Goal: Task Accomplishment & Management: Manage account settings

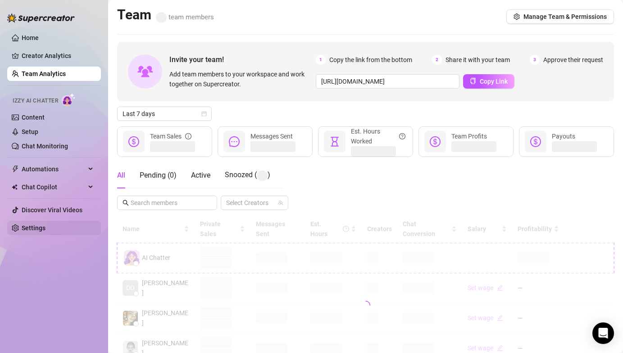
click at [45, 227] on link "Settings" at bounding box center [34, 228] width 24 height 7
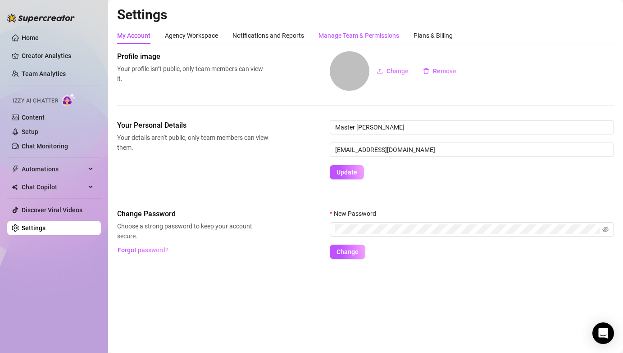
click at [346, 35] on div "Manage Team & Permissions" at bounding box center [358, 36] width 81 height 10
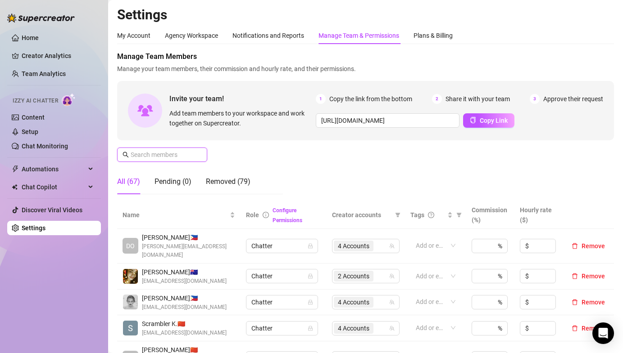
click at [180, 154] on input "text" at bounding box center [163, 155] width 64 height 10
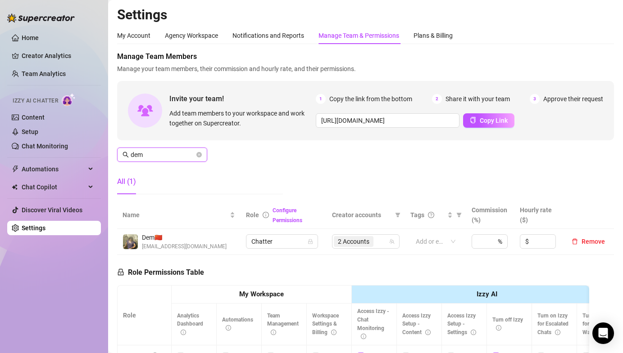
type input "dem"
drag, startPoint x: 348, startPoint y: 254, endPoint x: 349, endPoint y: 244, distance: 10.4
click at [347, 254] on td "2 Accounts" at bounding box center [365, 242] width 78 height 26
click at [349, 243] on span "2 Accounts" at bounding box center [354, 242] width 32 height 10
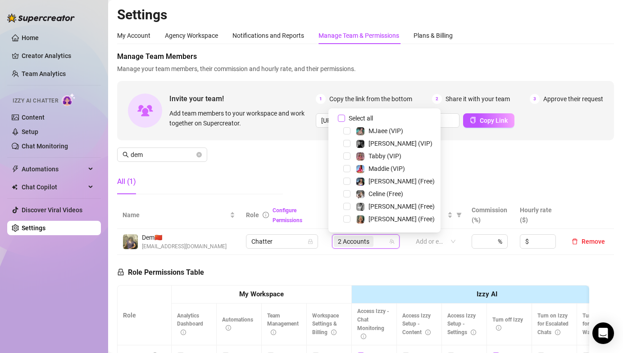
click at [341, 119] on input "Select all" at bounding box center [341, 118] width 7 height 7
checkbox input "false"
drag, startPoint x: 346, startPoint y: 154, endPoint x: 350, endPoint y: 161, distance: 7.7
click at [346, 154] on span "Select tree node" at bounding box center [346, 156] width 7 height 7
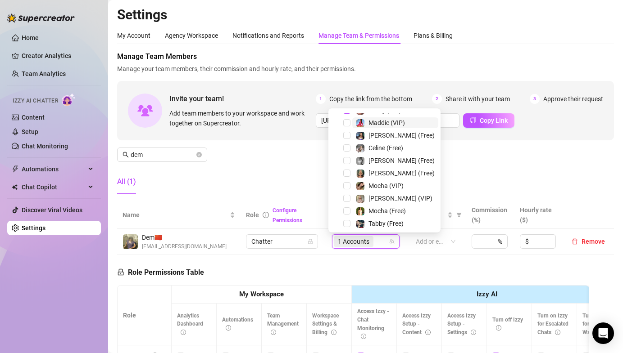
scroll to position [91, 0]
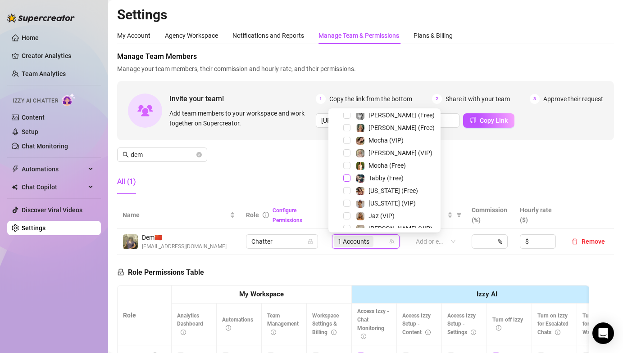
click at [346, 180] on span "Select tree node" at bounding box center [346, 178] width 7 height 7
click at [345, 215] on span "Select tree node" at bounding box center [346, 216] width 7 height 7
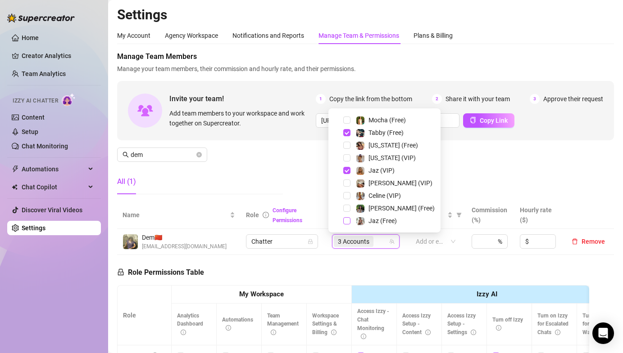
click at [347, 220] on span "Select tree node" at bounding box center [346, 220] width 7 height 7
click at [347, 194] on span "Select tree node" at bounding box center [346, 195] width 7 height 7
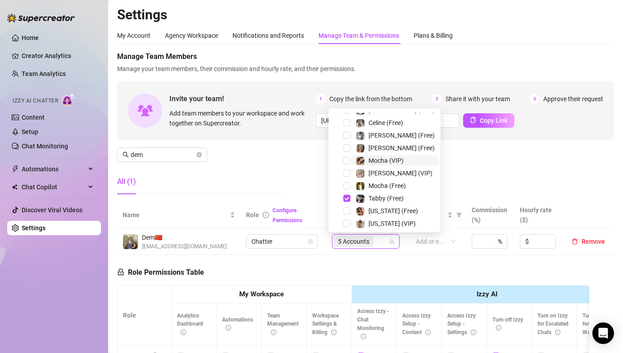
scroll to position [30, 0]
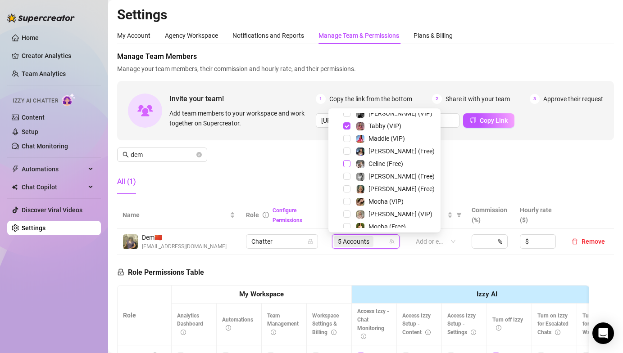
click at [347, 165] on span "Select tree node" at bounding box center [346, 163] width 7 height 7
click at [506, 161] on div "Manage Team Members Manage your team members, their commission and hourly rate,…" at bounding box center [365, 126] width 497 height 150
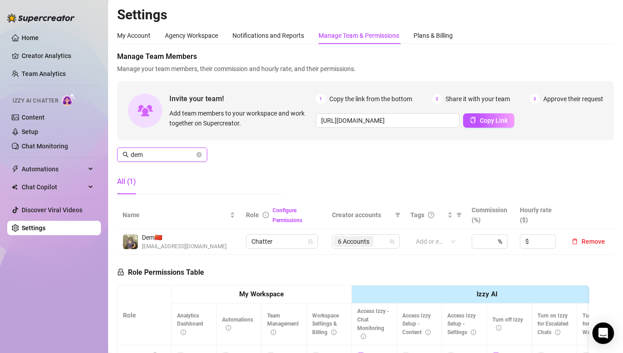
click at [161, 156] on input "dem" at bounding box center [163, 155] width 64 height 10
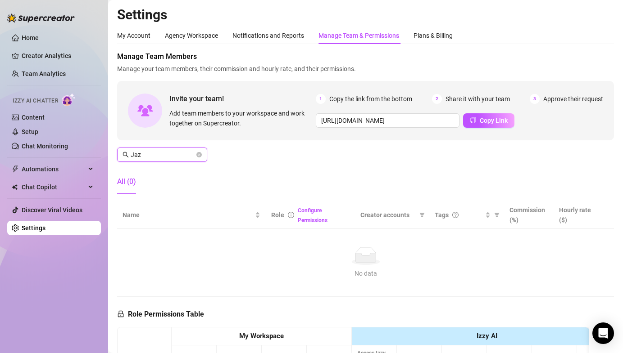
click at [158, 157] on input "Jaz" at bounding box center [163, 155] width 64 height 10
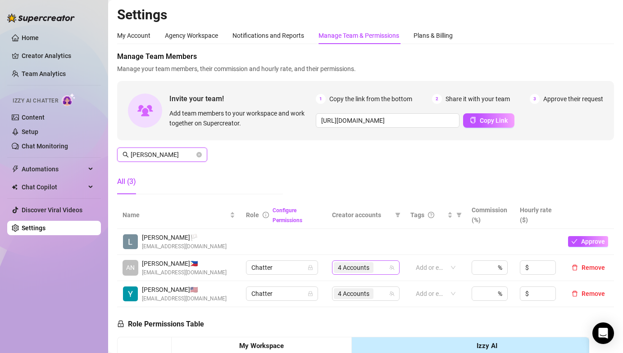
click at [365, 270] on span "4 Accounts" at bounding box center [354, 268] width 32 height 10
type input "Anna"
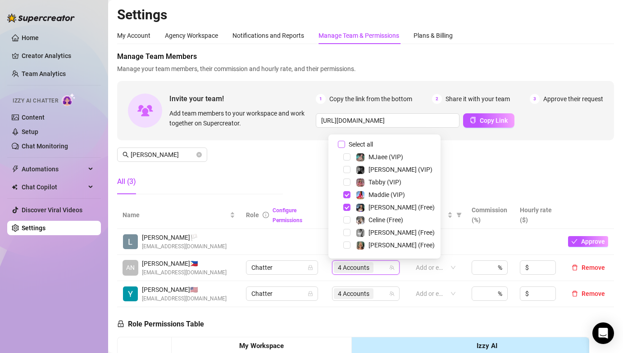
click at [339, 146] on input "Select all" at bounding box center [341, 144] width 7 height 7
checkbox input "false"
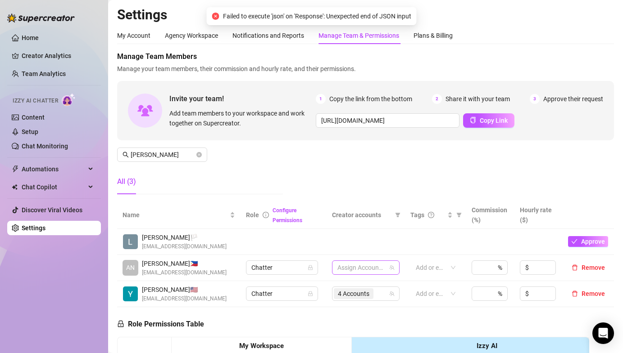
click at [347, 267] on div at bounding box center [361, 268] width 54 height 13
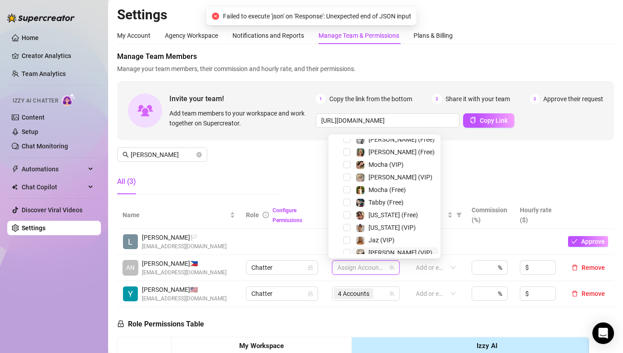
scroll to position [137, 0]
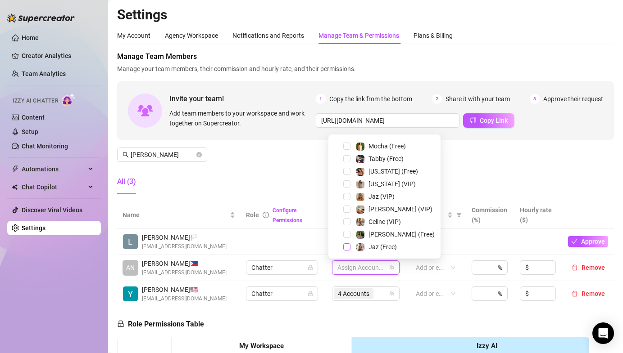
click at [344, 249] on span "Select tree node" at bounding box center [346, 247] width 7 height 7
click at [346, 192] on div "Jaz (VIP)" at bounding box center [384, 196] width 108 height 11
drag, startPoint x: 347, startPoint y: 196, endPoint x: 371, endPoint y: 196, distance: 24.3
click at [347, 196] on span "Select tree node" at bounding box center [346, 196] width 7 height 7
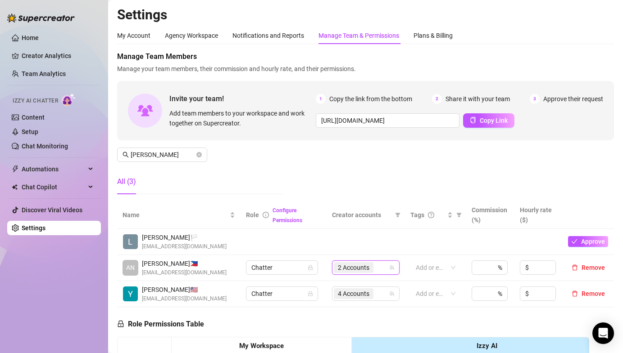
click at [574, 159] on div "Manage Team Members Manage your team members, their commission and hourly rate,…" at bounding box center [365, 126] width 497 height 150
click at [382, 176] on div "Manage Team Members Manage your team members, their commission and hourly rate,…" at bounding box center [365, 126] width 497 height 150
click at [298, 171] on div "Manage Team Members Manage your team members, their commission and hourly rate,…" at bounding box center [365, 126] width 497 height 150
click at [297, 171] on div "Manage Team Members Manage your team members, their commission and hourly rate,…" at bounding box center [365, 126] width 497 height 150
click at [260, 147] on div "Manage Team Members Manage your team members, their commission and hourly rate,…" at bounding box center [365, 126] width 497 height 150
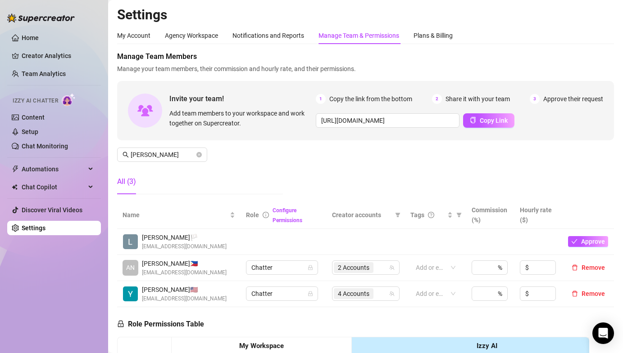
click at [252, 149] on div "Manage Team Members Manage your team members, their commission and hourly rate,…" at bounding box center [365, 126] width 497 height 150
click at [197, 156] on icon "close-circle" at bounding box center [198, 154] width 5 height 5
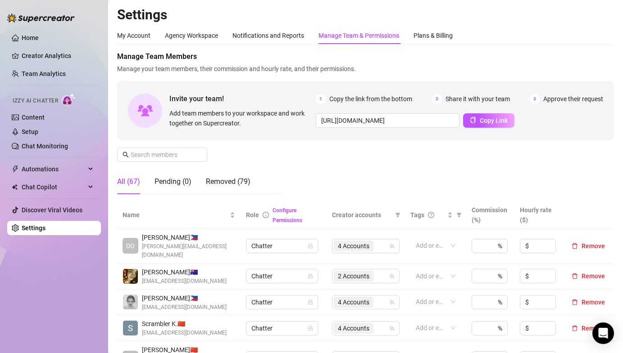
click at [235, 141] on div "Manage Team Members Manage your team members, their commission and hourly rate,…" at bounding box center [365, 126] width 497 height 150
drag, startPoint x: 235, startPoint y: 141, endPoint x: 251, endPoint y: 166, distance: 29.1
click at [235, 141] on div "Manage Team Members Manage your team members, their commission and hourly rate,…" at bounding box center [365, 126] width 497 height 150
click at [367, 163] on div "Manage Team Members Manage your team members, their commission and hourly rate,…" at bounding box center [365, 126] width 497 height 150
click at [264, 156] on div "Manage Team Members Manage your team members, their commission and hourly rate,…" at bounding box center [365, 126] width 497 height 150
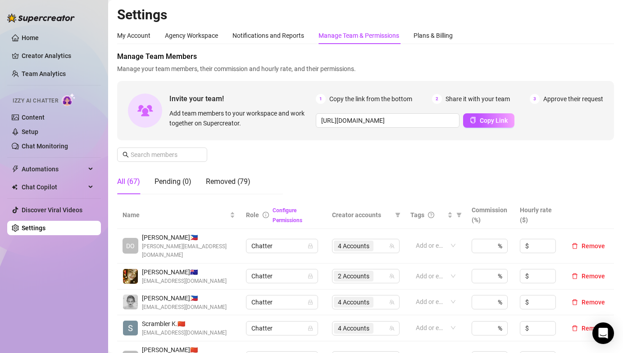
click at [239, 153] on div "Manage Team Members Manage your team members, their commission and hourly rate,…" at bounding box center [365, 126] width 497 height 150
click at [143, 155] on input "text" at bounding box center [163, 155] width 64 height 10
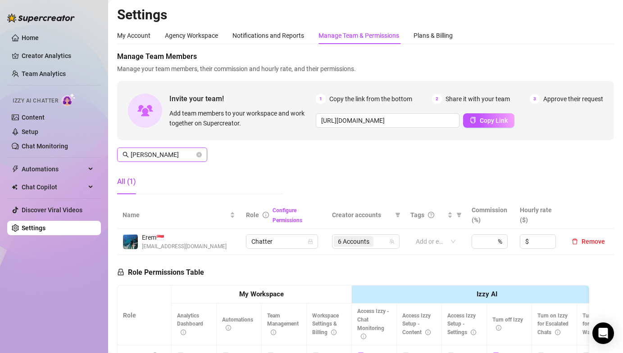
type input "Jerem"
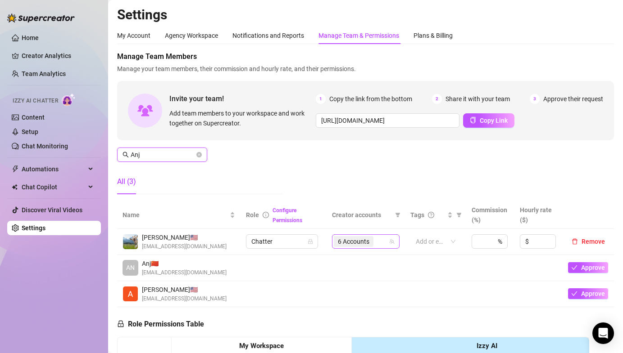
click at [358, 241] on span "6 Accounts" at bounding box center [354, 242] width 32 height 10
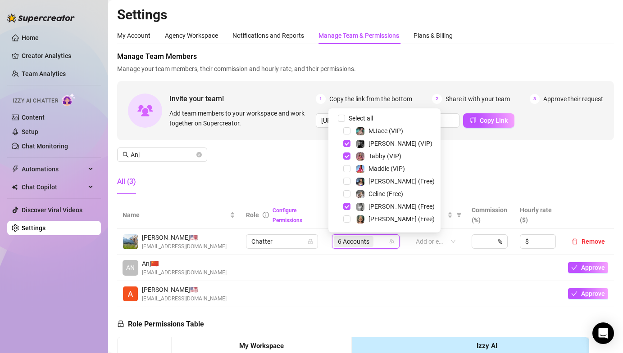
click at [342, 155] on div "Tabby (VIP)" at bounding box center [384, 156] width 108 height 11
click at [346, 156] on span "Select tree node" at bounding box center [346, 156] width 7 height 7
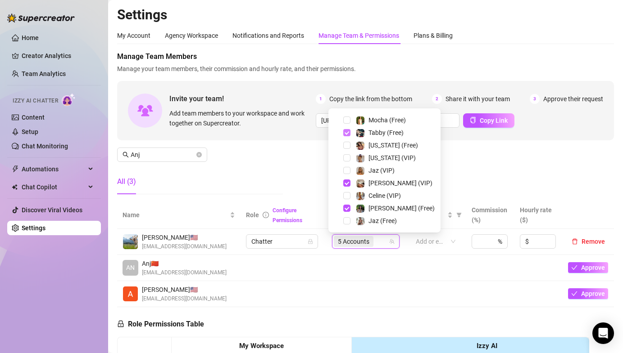
click at [347, 132] on span "Select tree node" at bounding box center [346, 132] width 7 height 7
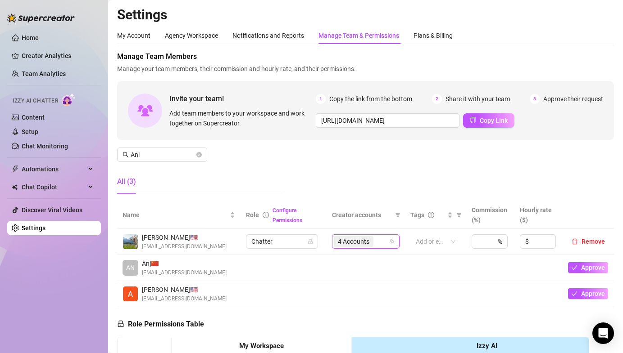
click at [461, 165] on div "Manage Team Members Manage your team members, their commission and hourly rate,…" at bounding box center [365, 126] width 497 height 150
click at [161, 158] on input "Anj" at bounding box center [163, 155] width 64 height 10
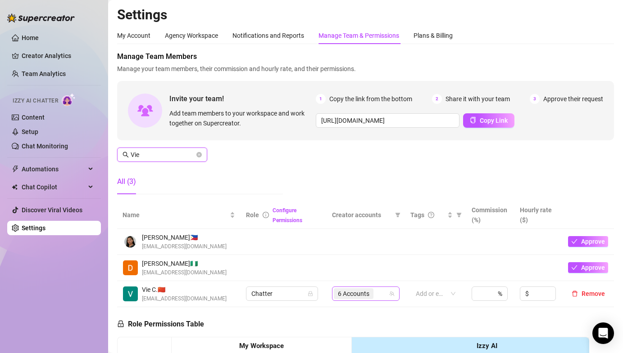
click at [367, 290] on span "6 Accounts" at bounding box center [354, 294] width 40 height 11
type input "Vie"
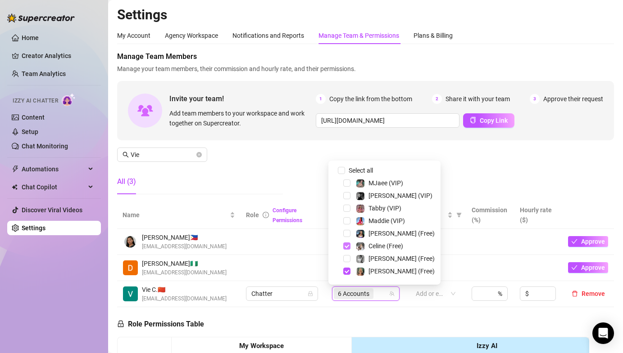
click at [347, 245] on span "Select tree node" at bounding box center [346, 246] width 7 height 7
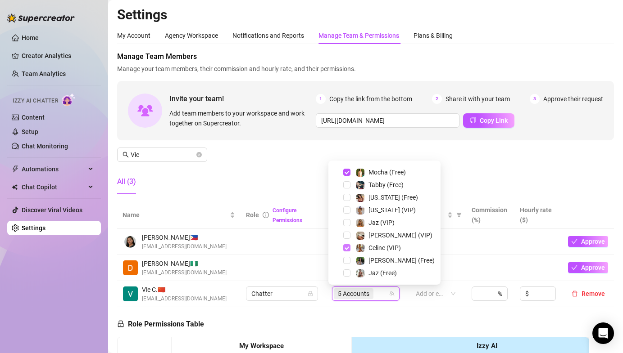
click at [345, 247] on span "Select tree node" at bounding box center [346, 247] width 7 height 7
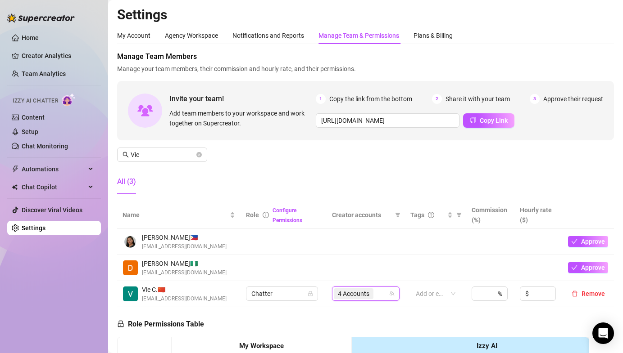
click at [463, 183] on div "Manage Team Members Manage your team members, their commission and hourly rate,…" at bounding box center [365, 126] width 497 height 150
click at [292, 160] on div "Manage Team Members Manage your team members, their commission and hourly rate,…" at bounding box center [365, 126] width 497 height 150
click at [199, 156] on icon "close-circle" at bounding box center [198, 154] width 5 height 5
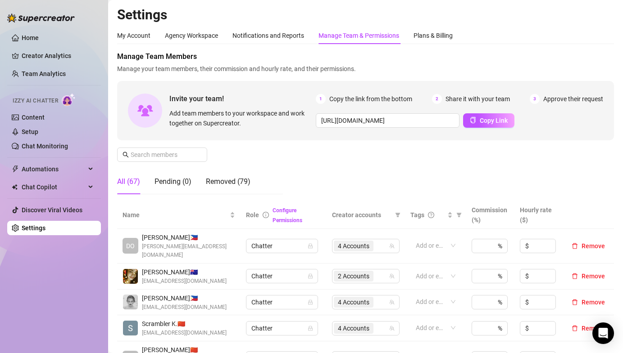
click at [398, 176] on div "Manage Team Members Manage your team members, their commission and hourly rate,…" at bounding box center [365, 126] width 497 height 150
click at [374, 154] on div "Manage Team Members Manage your team members, their commission and hourly rate,…" at bounding box center [365, 126] width 497 height 150
click at [36, 66] on ul "Home Creator Analytics Team Analytics Izzy AI Chatter Content Setup Chat Monito…" at bounding box center [54, 133] width 94 height 212
click at [36, 70] on link "Team Analytics" at bounding box center [44, 73] width 44 height 7
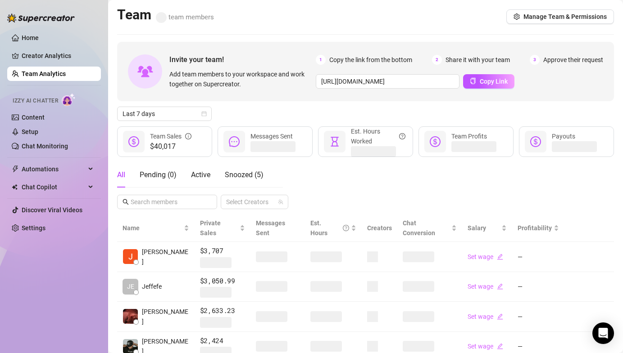
click at [211, 177] on div "All Pending ( 0 ) Active Snoozed ( 5 )" at bounding box center [190, 175] width 146 height 25
click at [204, 173] on span "Active" at bounding box center [200, 175] width 19 height 9
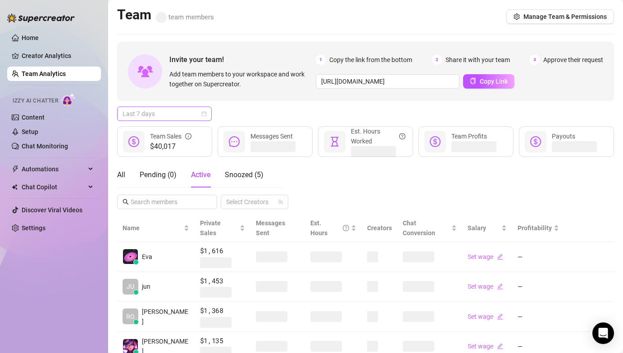
click at [178, 114] on span "Last 7 days" at bounding box center [164, 114] width 84 height 14
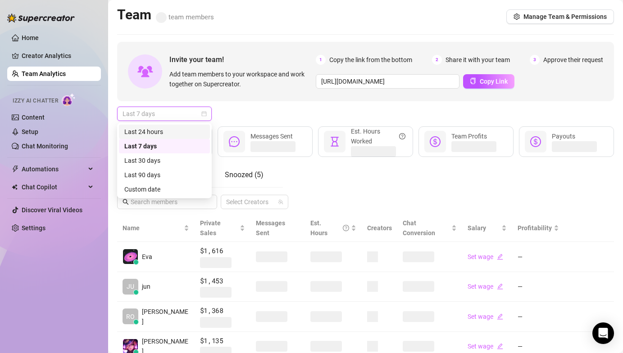
drag, startPoint x: 175, startPoint y: 127, endPoint x: 194, endPoint y: 126, distance: 18.5
click at [175, 127] on div "Last 24 hours" at bounding box center [164, 132] width 80 height 10
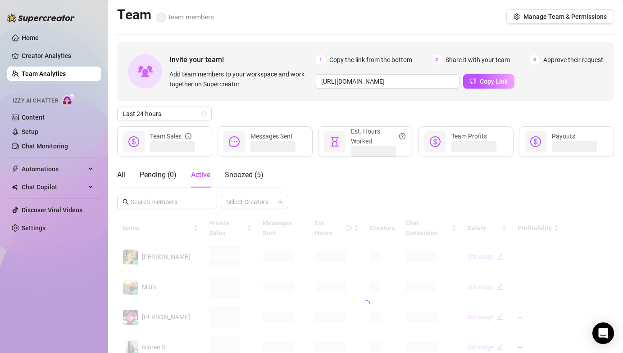
click at [320, 112] on div "Last 24 hours" at bounding box center [365, 114] width 497 height 14
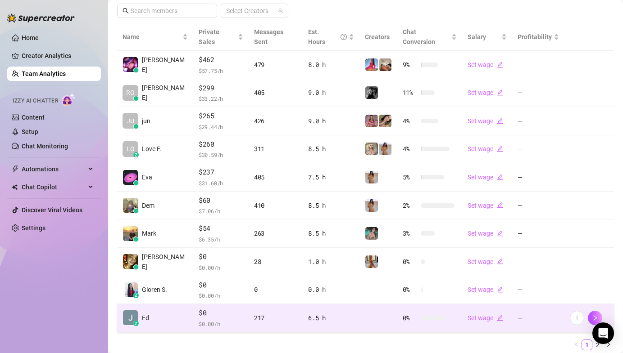
scroll to position [213, 0]
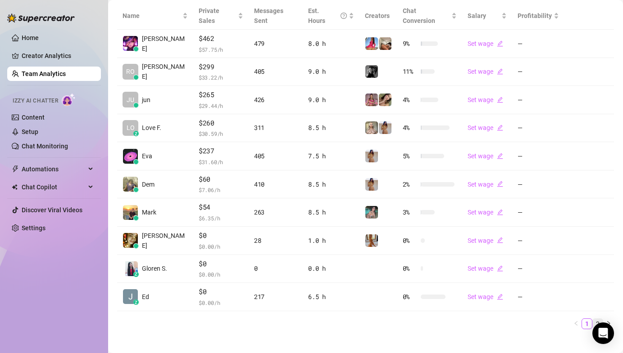
click at [593, 319] on link "2" at bounding box center [598, 324] width 10 height 10
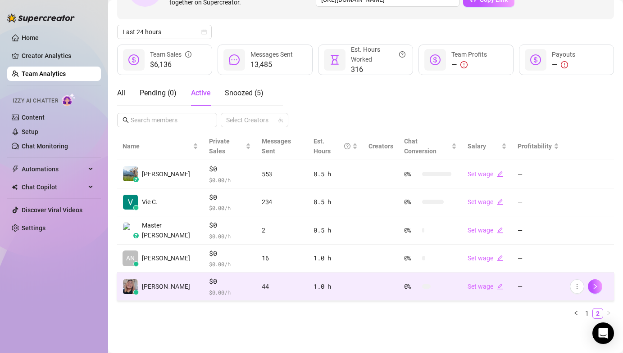
scroll to position [72, 0]
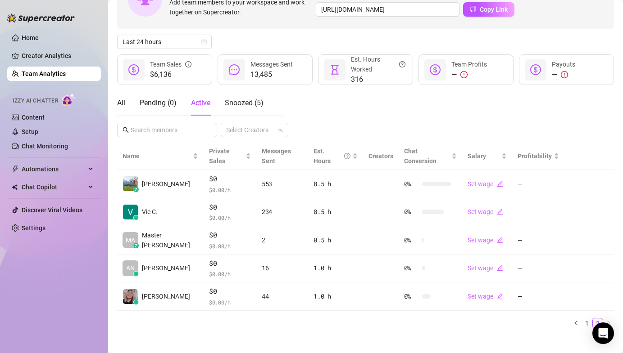
click at [304, 318] on ul "1 2" at bounding box center [365, 323] width 497 height 11
click at [582, 319] on link "1" at bounding box center [587, 324] width 10 height 10
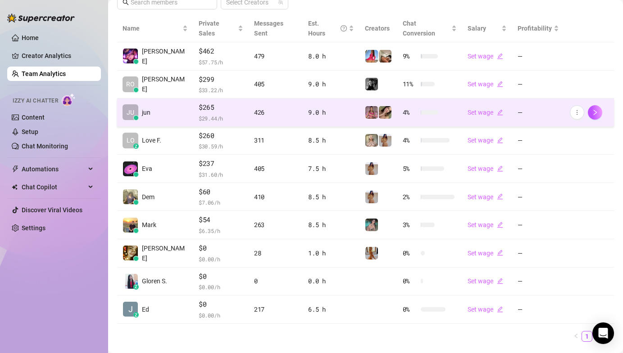
scroll to position [188, 0]
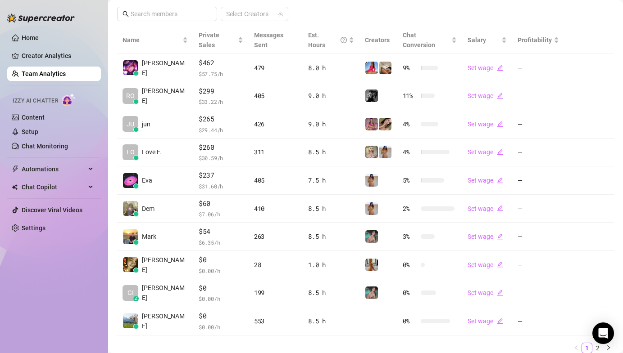
click at [69, 262] on div "Home Creator Analytics Team Analytics Izzy AI Chatter Content Setup Chat Monito…" at bounding box center [54, 172] width 94 height 345
click at [32, 259] on div "Home Creator Analytics Team Analytics Izzy AI Chatter Content Setup Chat Monito…" at bounding box center [54, 172] width 94 height 345
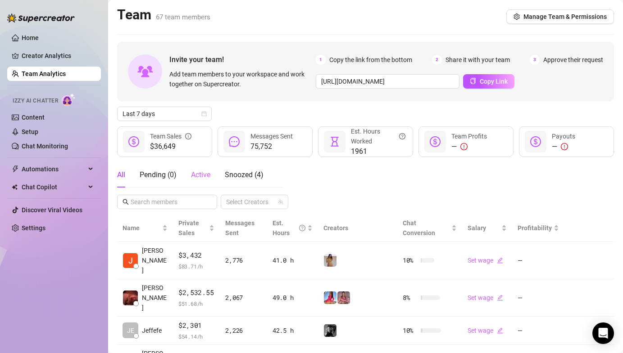
click at [203, 169] on div "Active" at bounding box center [200, 175] width 19 height 25
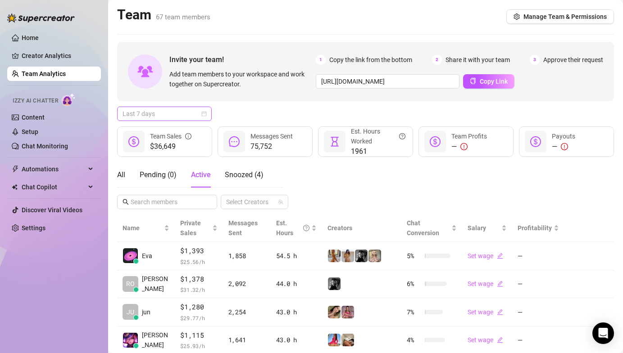
click at [138, 119] on span "Last 7 days" at bounding box center [164, 114] width 84 height 14
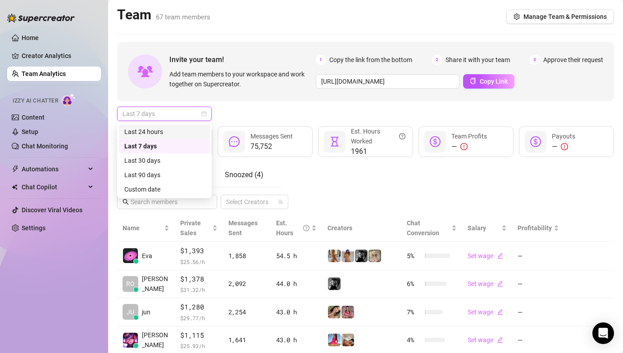
click at [142, 129] on div "Last 24 hours" at bounding box center [164, 132] width 80 height 10
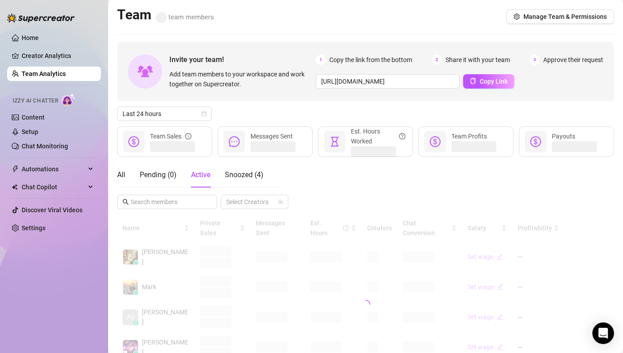
click at [244, 109] on div "Last 24 hours" at bounding box center [365, 114] width 497 height 14
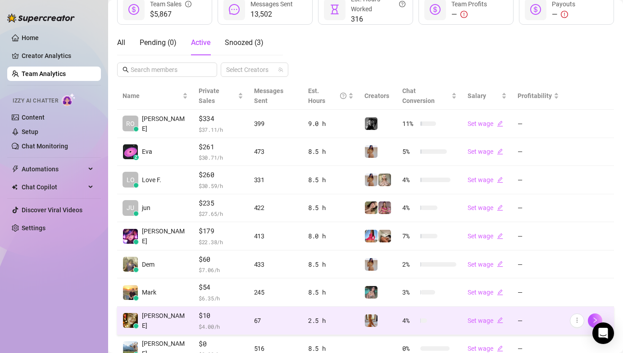
scroll to position [213, 0]
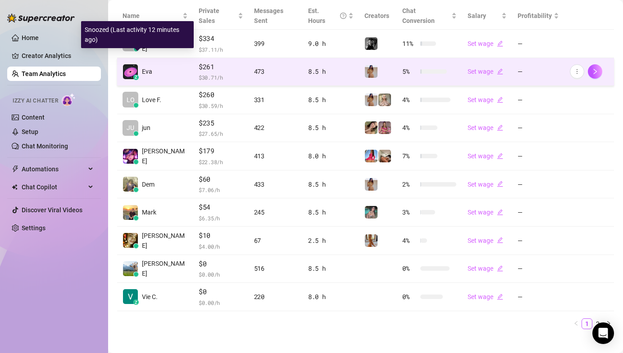
click at [136, 64] on img at bounding box center [130, 71] width 15 height 15
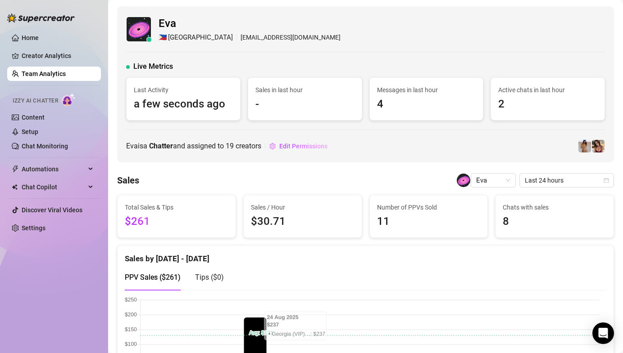
click at [47, 77] on link "Team Analytics" at bounding box center [44, 73] width 44 height 7
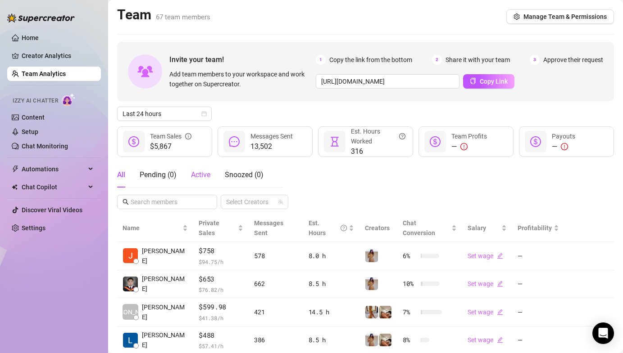
click at [196, 173] on span "Active" at bounding box center [200, 175] width 19 height 9
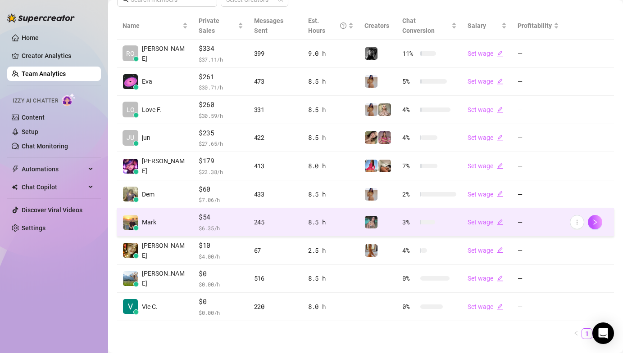
scroll to position [213, 0]
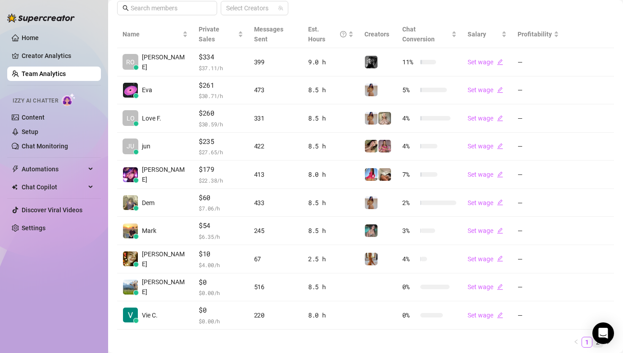
click at [593, 338] on link "2" at bounding box center [598, 343] width 10 height 10
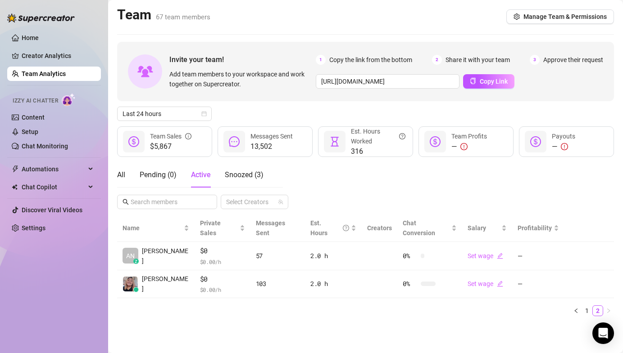
scroll to position [0, 0]
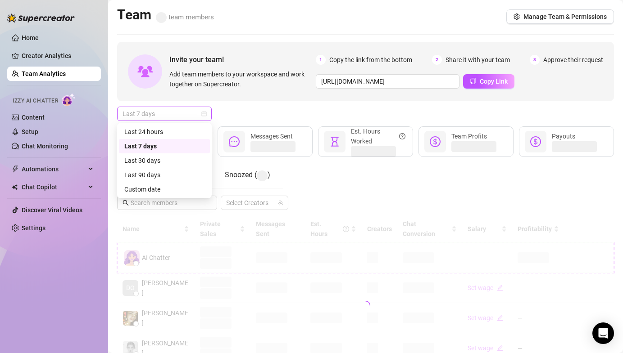
click at [149, 112] on span "Last 7 days" at bounding box center [164, 114] width 84 height 14
click at [157, 128] on div "Last 24 hours" at bounding box center [164, 132] width 80 height 10
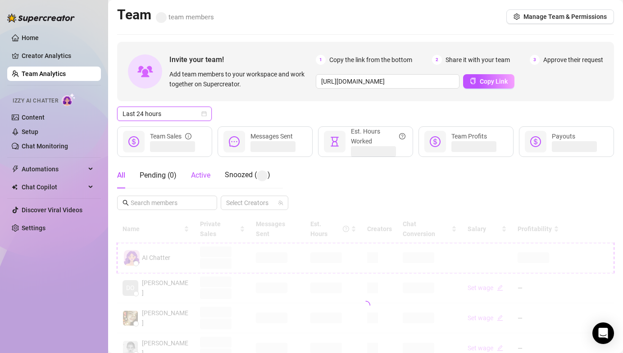
click at [201, 172] on span "Active" at bounding box center [200, 175] width 19 height 9
click at [318, 112] on div "Last 24 hours" at bounding box center [365, 114] width 497 height 14
click at [314, 172] on div "All Pending ( 0 ) Active Snoozed ( 3 ) Select Creators" at bounding box center [365, 186] width 497 height 47
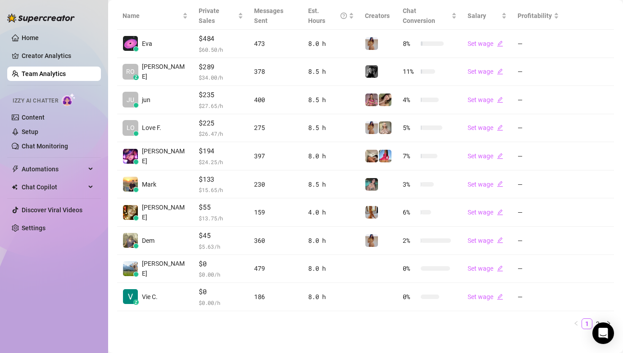
scroll to position [213, 0]
click at [593, 319] on link "2" at bounding box center [598, 324] width 10 height 10
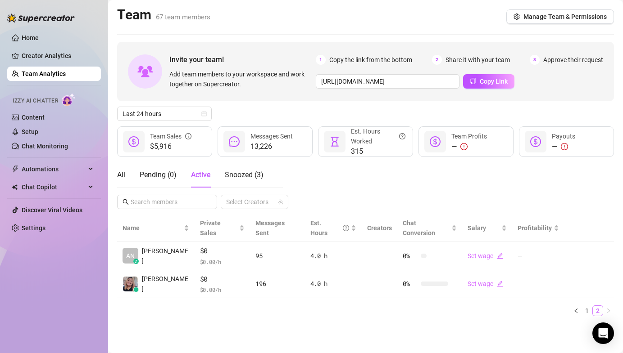
click at [593, 306] on link "2" at bounding box center [598, 311] width 10 height 10
click at [588, 306] on link "1" at bounding box center [587, 311] width 10 height 10
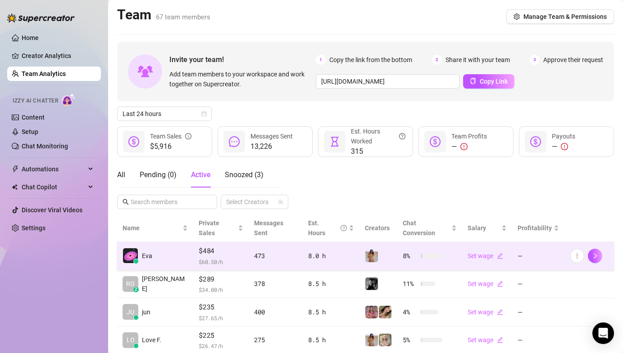
scroll to position [172, 0]
